Goal: Task Accomplishment & Management: Manage account settings

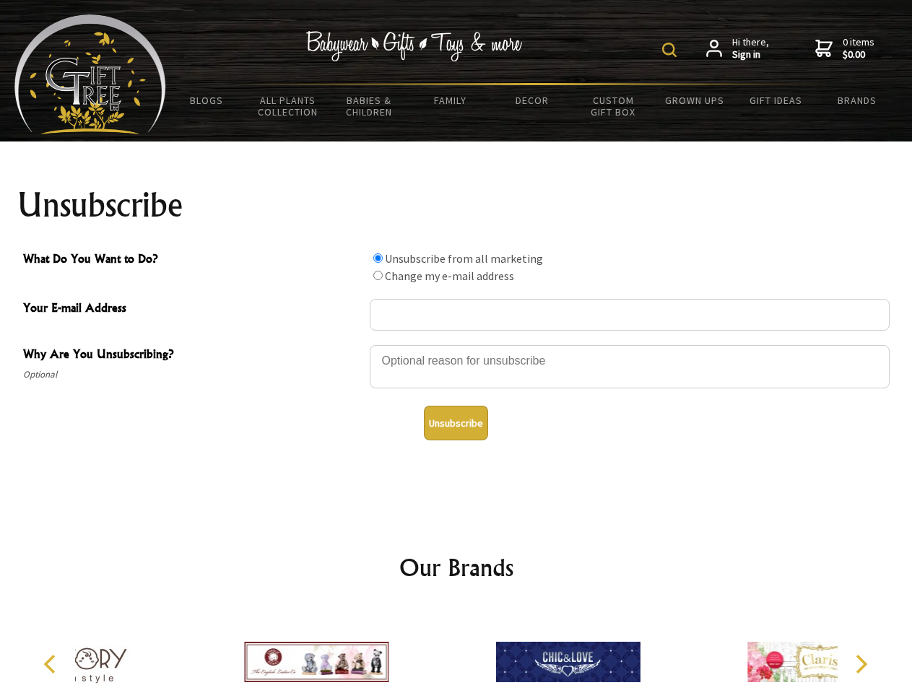
click at [672, 50] on img at bounding box center [669, 50] width 14 height 14
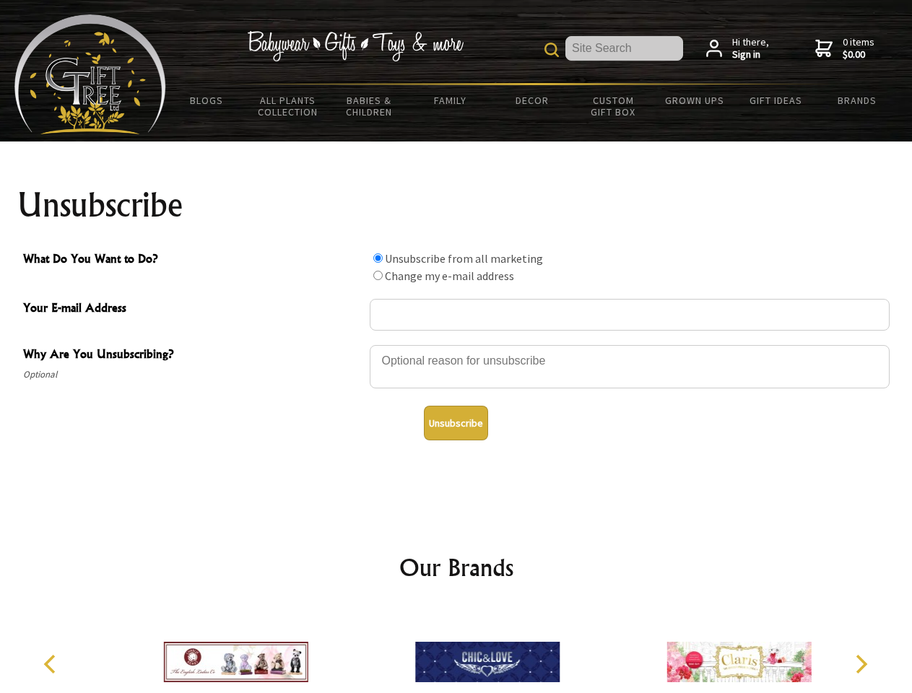
click at [456, 344] on div at bounding box center [630, 369] width 520 height 51
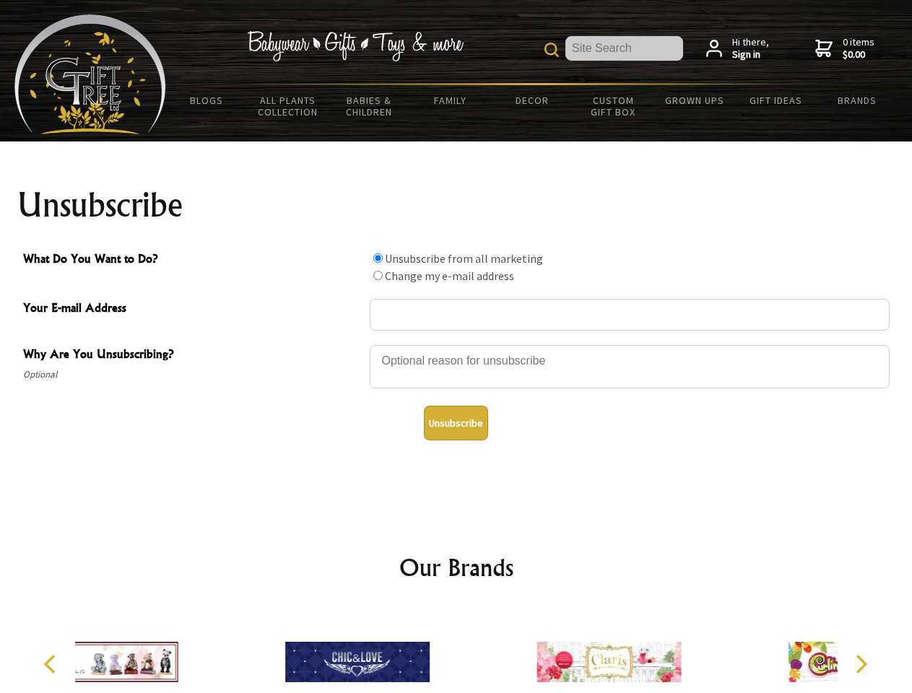
click at [378, 258] on input "What Do You Want to Do?" at bounding box center [377, 257] width 9 height 9
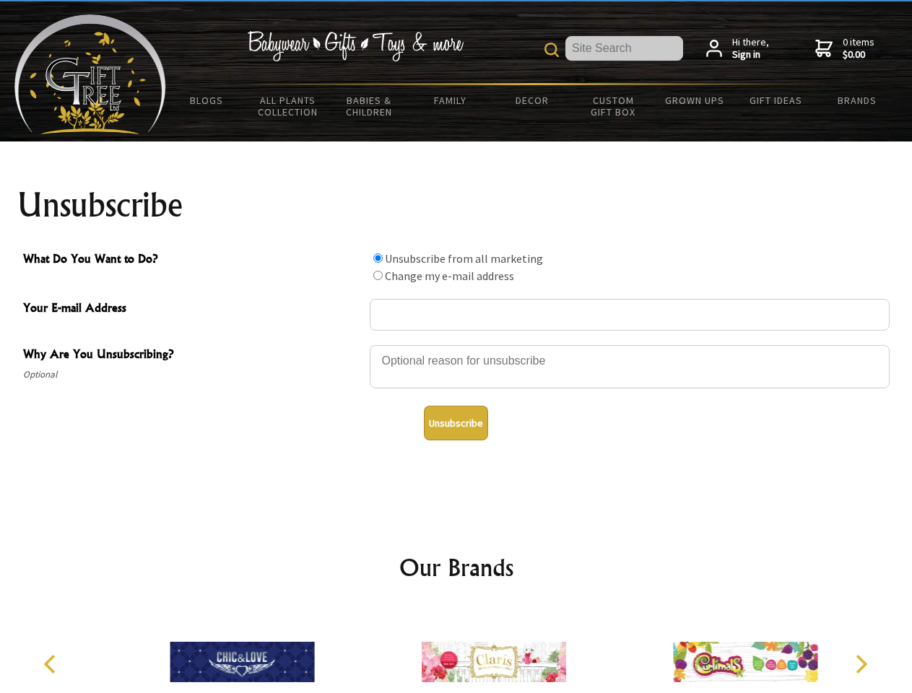
click at [378, 275] on input "What Do You Want to Do?" at bounding box center [377, 275] width 9 height 9
radio input "true"
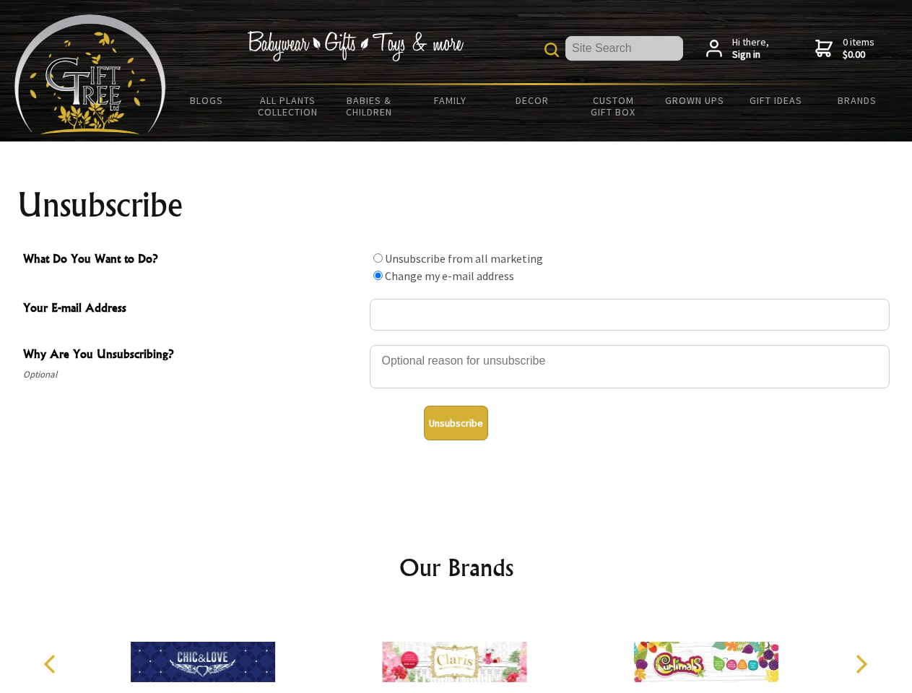
click at [456, 423] on button "Unsubscribe" at bounding box center [456, 423] width 64 height 35
click at [456, 651] on img at bounding box center [454, 662] width 144 height 108
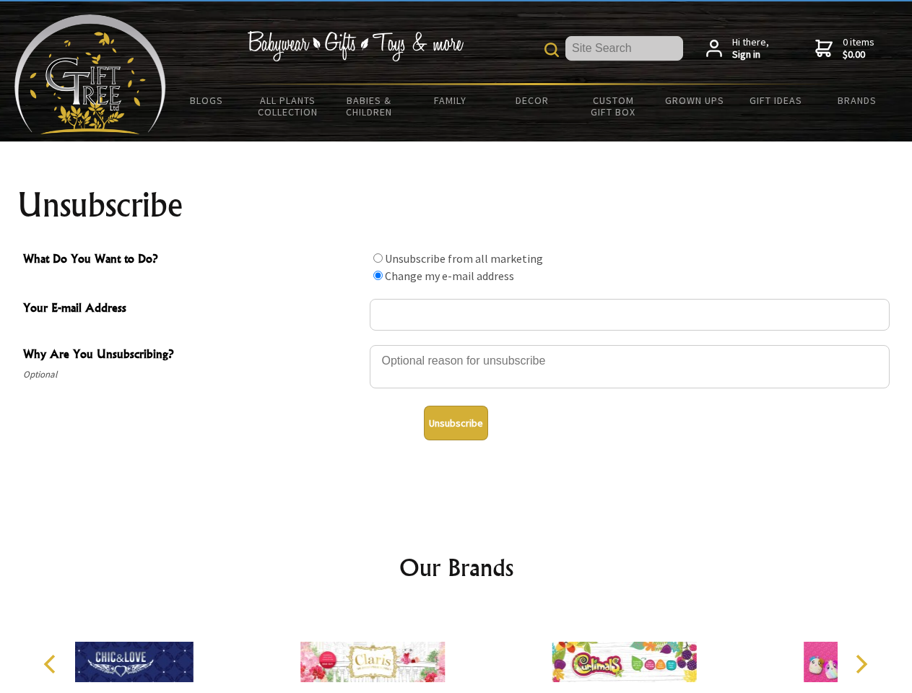
click at [52, 664] on icon "Previous" at bounding box center [51, 664] width 19 height 19
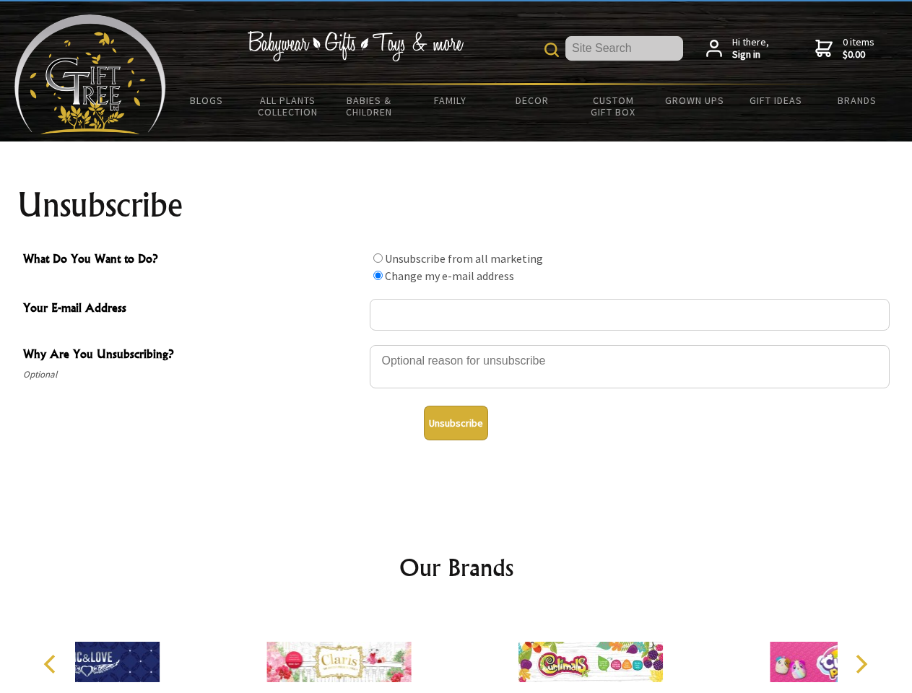
click at [861, 664] on icon "Next" at bounding box center [860, 664] width 19 height 19
